Goal: Transaction & Acquisition: Purchase product/service

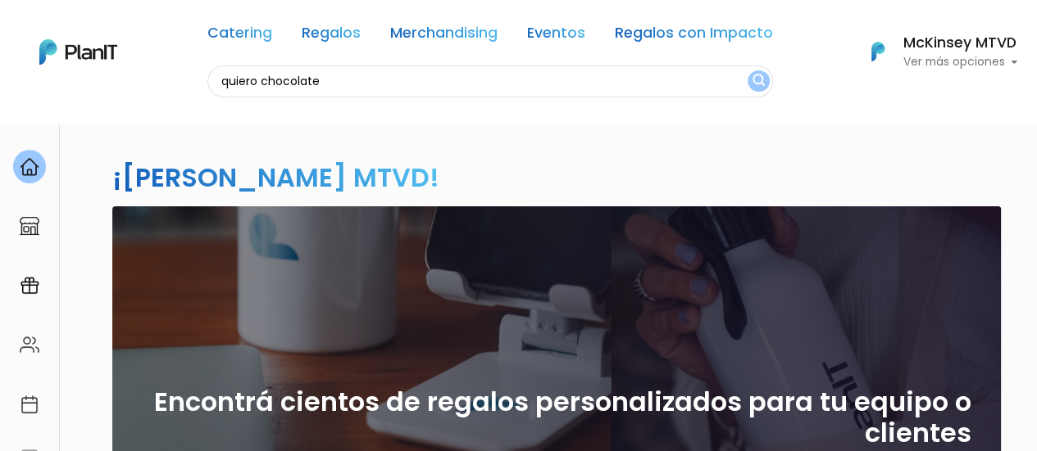
type input "quiero chocolate"
click at [747, 70] on button "submit" at bounding box center [758, 80] width 22 height 21
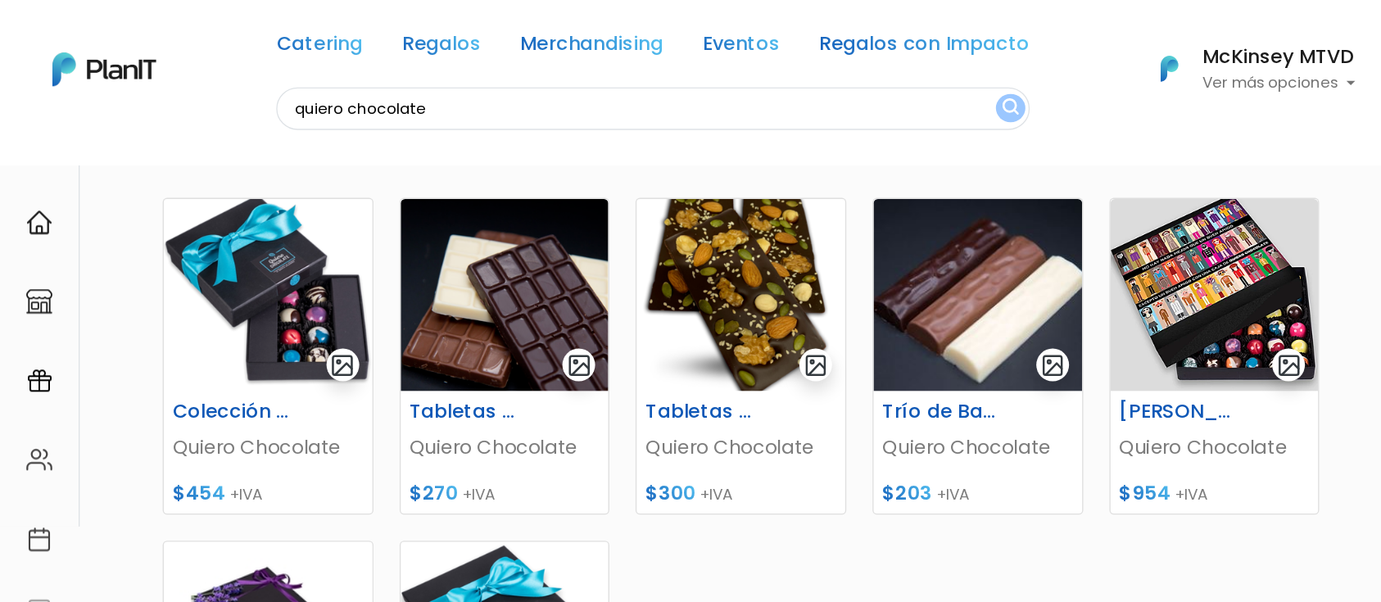
scroll to position [179, 0]
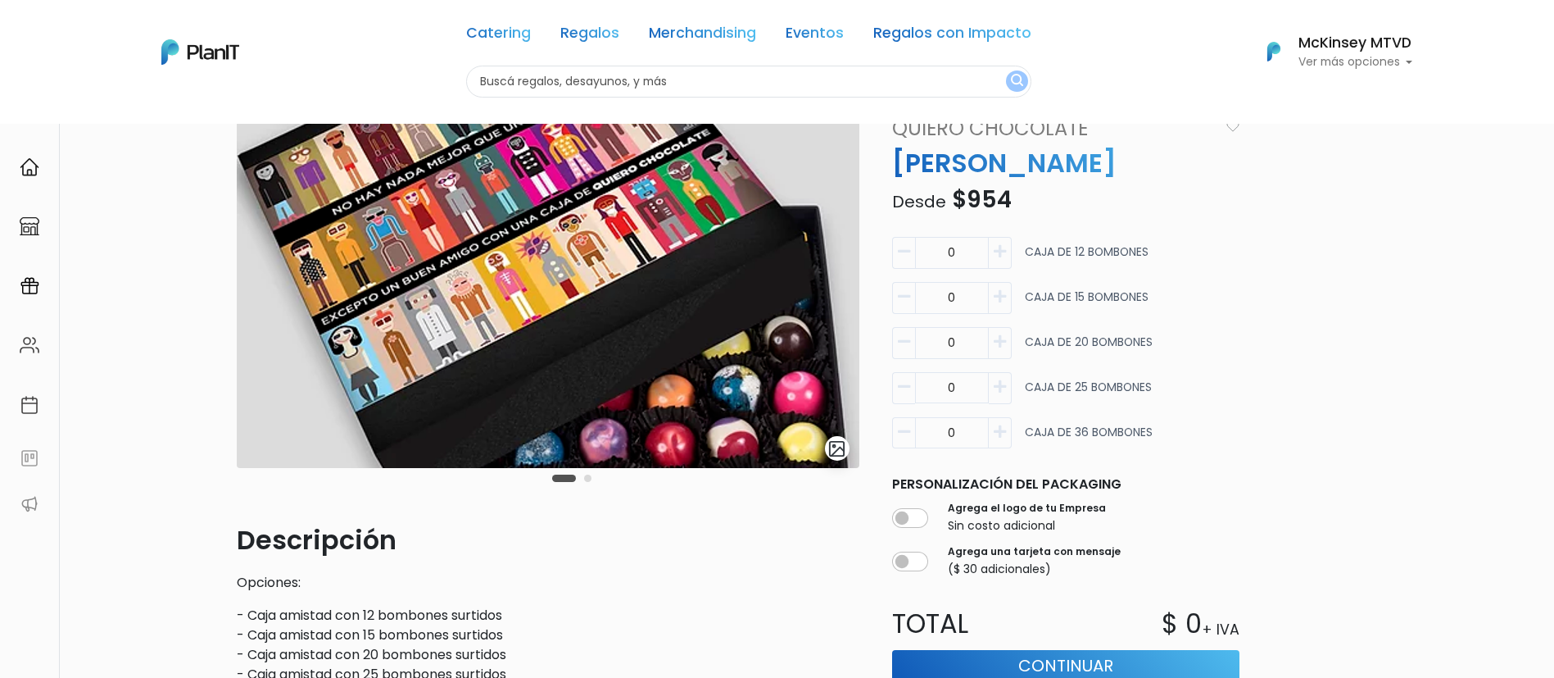
scroll to position [48, 0]
click at [996, 297] on icon "button" at bounding box center [1000, 297] width 12 height 15
click at [896, 306] on button "button" at bounding box center [903, 299] width 23 height 32
type input "0"
click at [1003, 432] on icon "button" at bounding box center [1000, 432] width 12 height 15
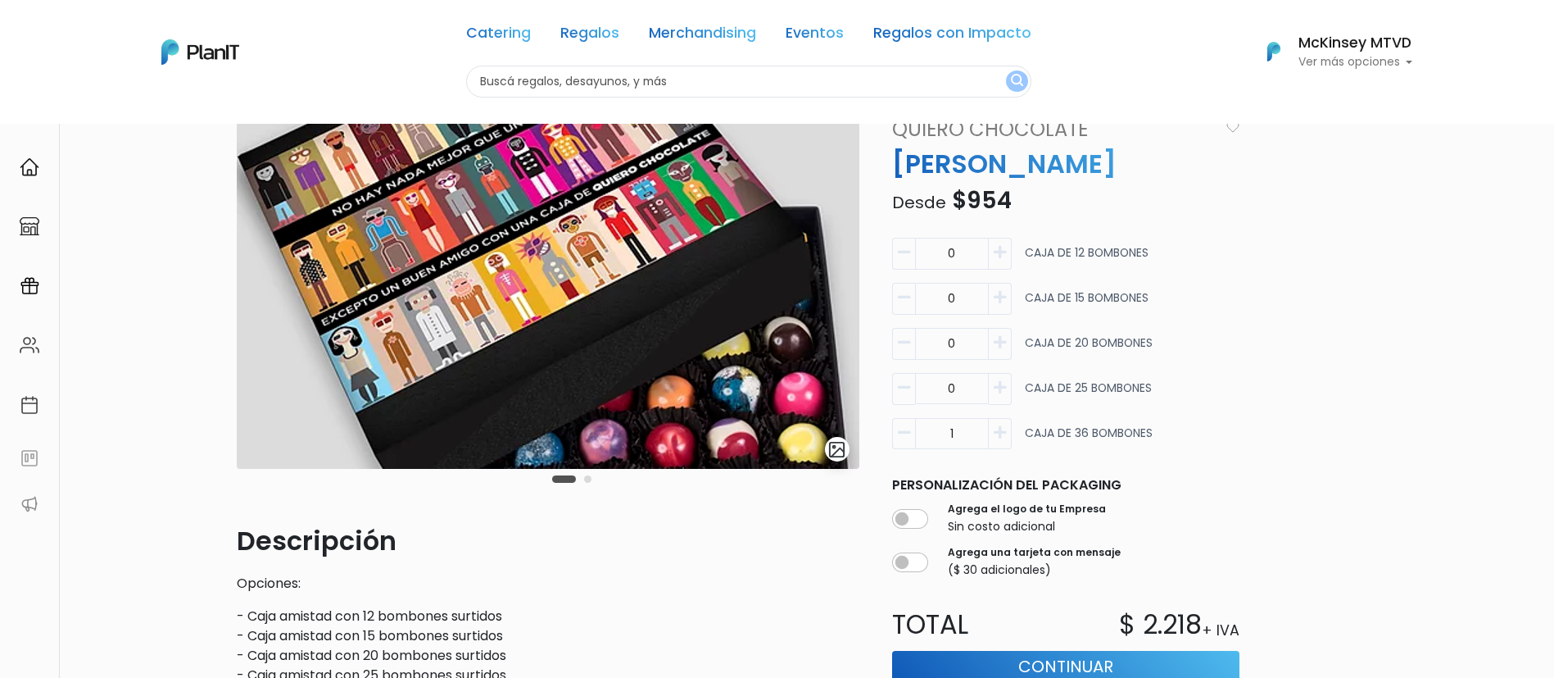
click at [895, 434] on button "button" at bounding box center [903, 434] width 23 height 32
type input "0"
click at [1003, 306] on button "button" at bounding box center [1000, 299] width 23 height 32
click at [900, 301] on icon "button" at bounding box center [904, 297] width 12 height 15
type input "0"
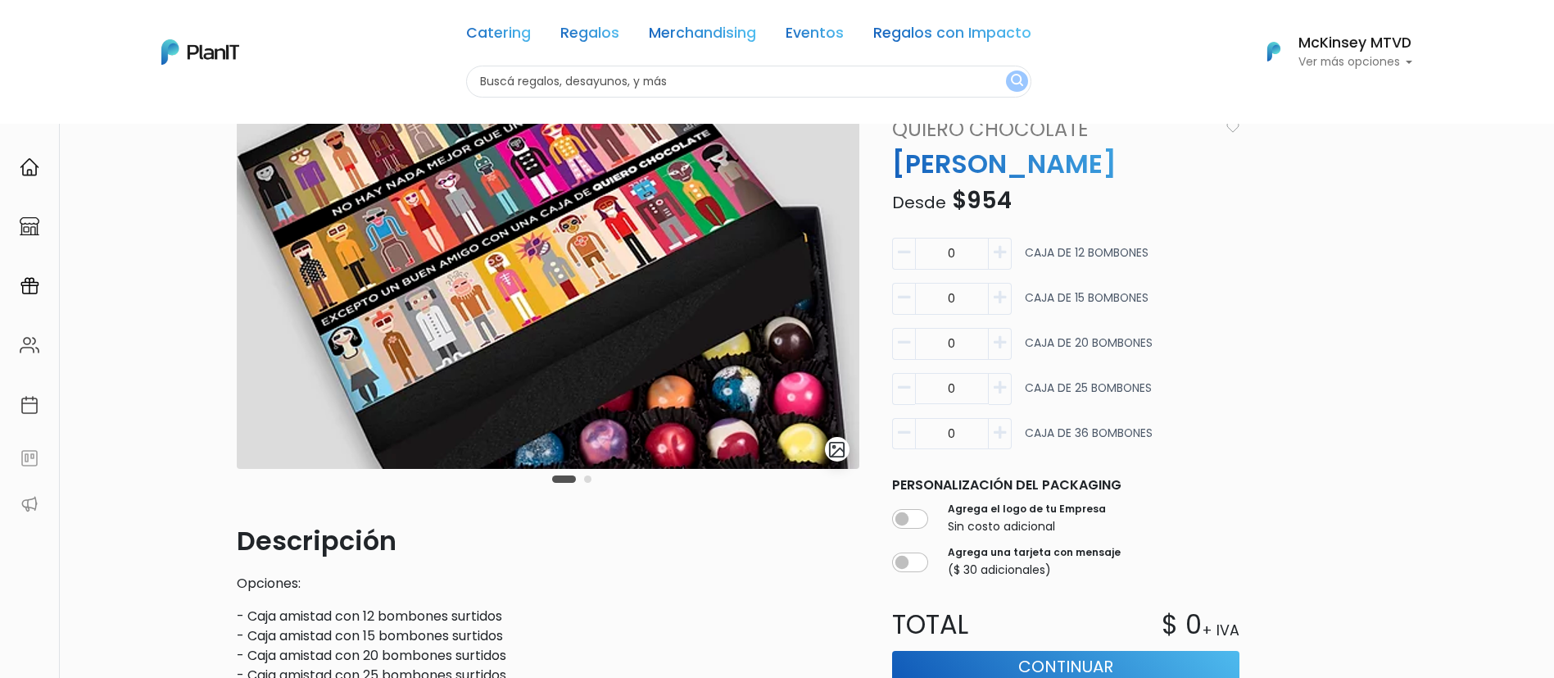
click at [1005, 347] on icon "button" at bounding box center [1000, 342] width 12 height 15
click at [906, 338] on icon "button" at bounding box center [904, 342] width 12 height 15
type input "0"
click at [1003, 296] on icon "button" at bounding box center [1000, 297] width 12 height 15
type input "1"
